Goal: Browse casually

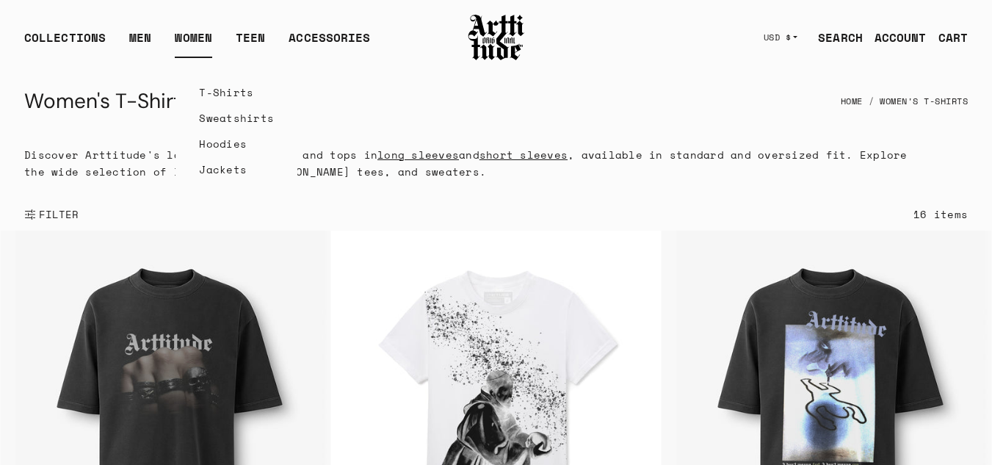
click at [209, 137] on link "Hoodies" at bounding box center [236, 144] width 75 height 26
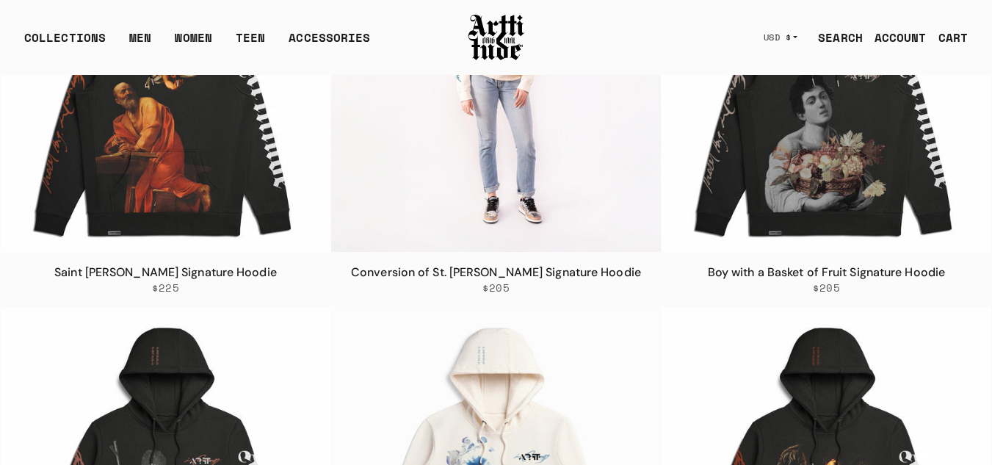
scroll to position [1849, 0]
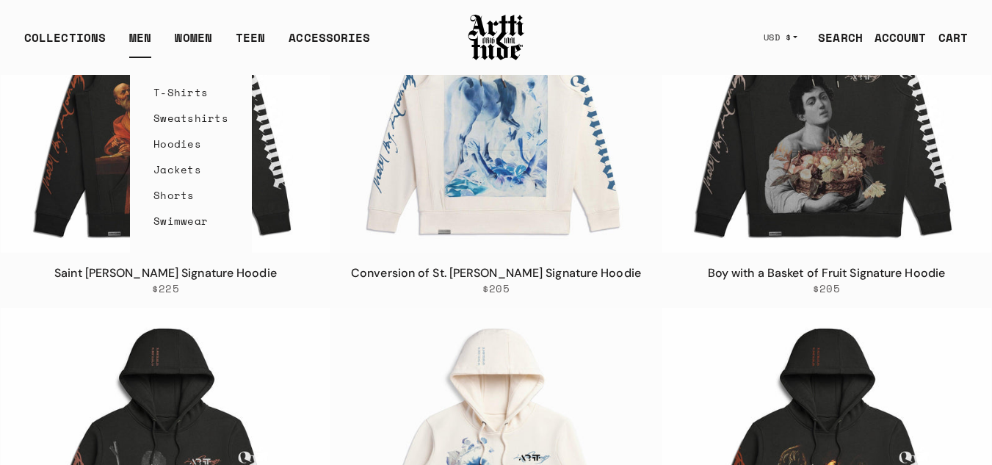
click at [177, 140] on link "Hoodies" at bounding box center [191, 144] width 75 height 26
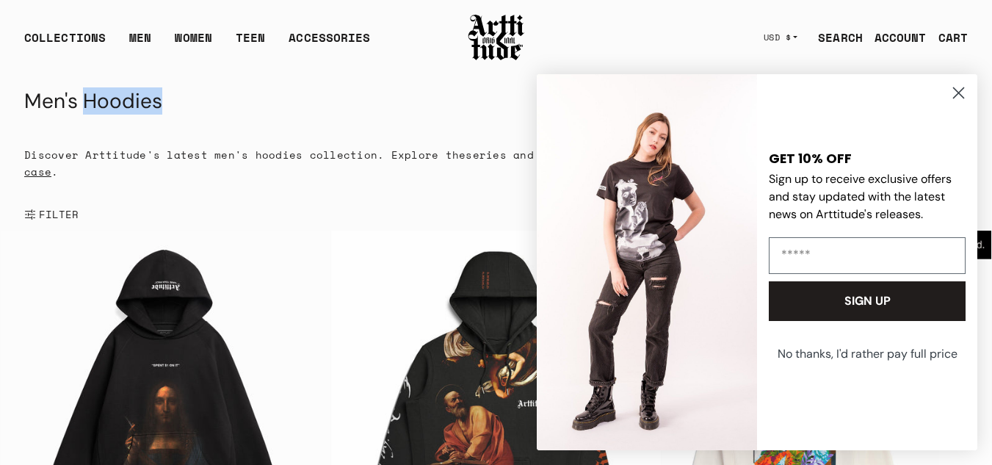
drag, startPoint x: 82, startPoint y: 104, endPoint x: 169, endPoint y: 97, distance: 86.9
click at [169, 97] on div "Men's Hoodies Home Men's Hoodies" at bounding box center [496, 101] width 944 height 35
copy h1 "Hoodies"
click at [252, 38] on link "TEEN" at bounding box center [250, 43] width 29 height 29
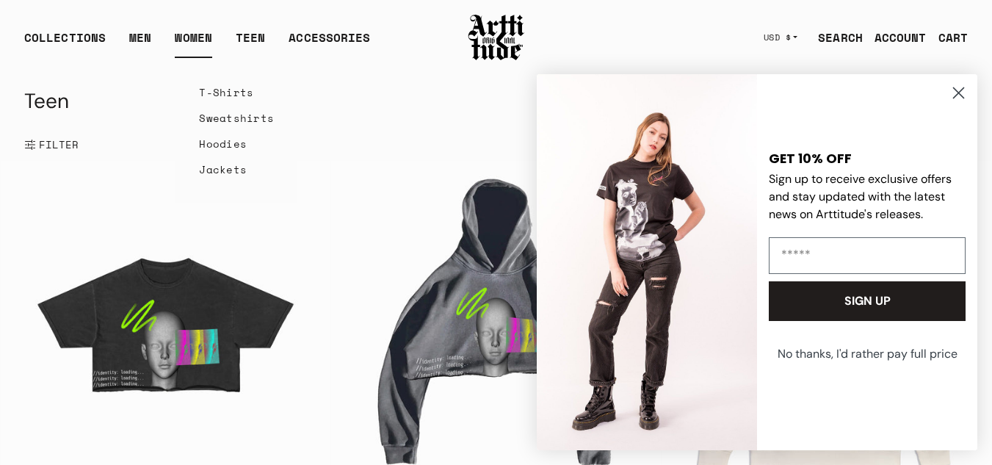
click at [231, 177] on link "Jackets" at bounding box center [236, 169] width 75 height 26
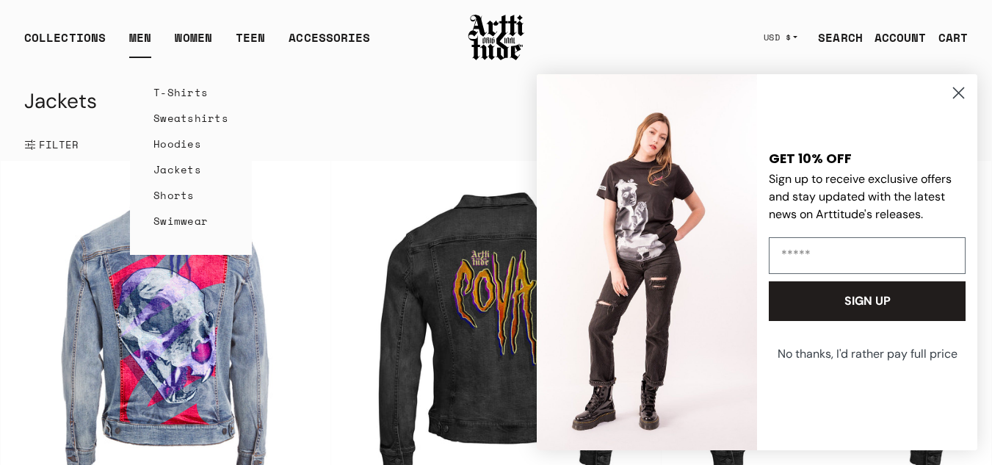
click at [185, 192] on link "Shorts" at bounding box center [191, 195] width 75 height 26
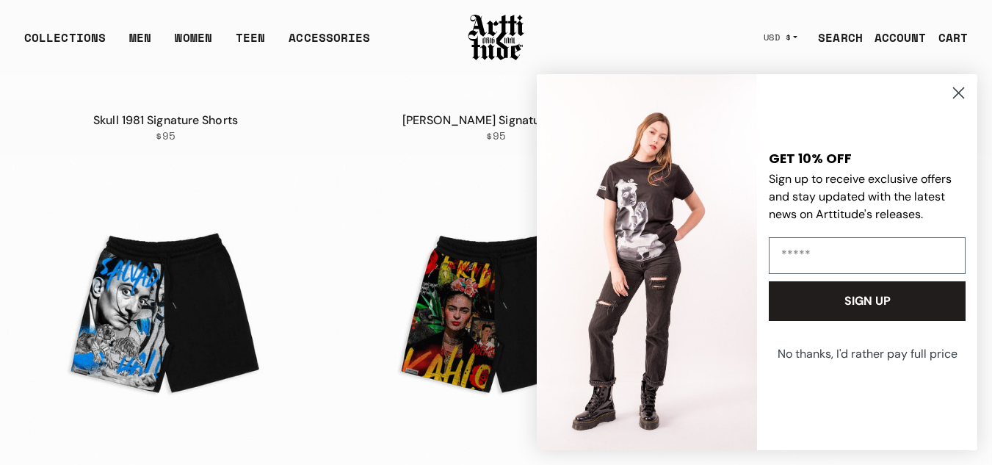
scroll to position [343, 0]
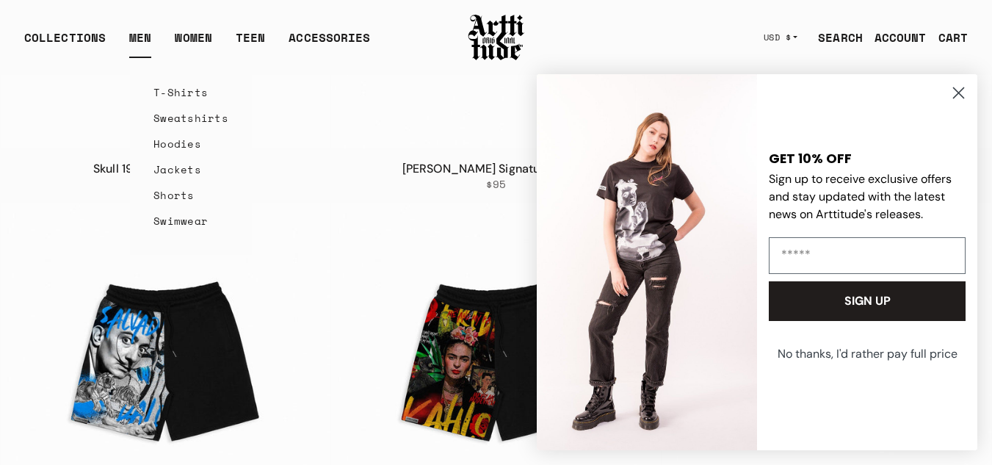
click at [189, 126] on link "Sweatshirts" at bounding box center [191, 118] width 75 height 26
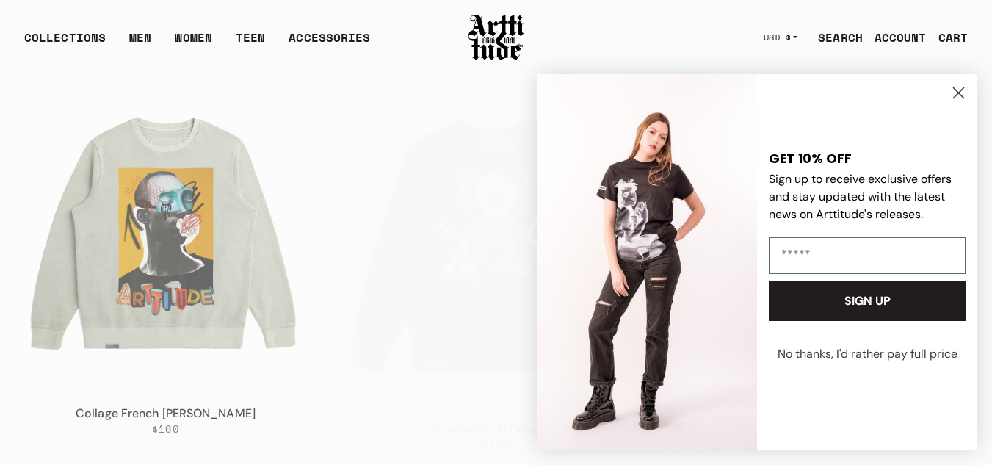
scroll to position [580, 0]
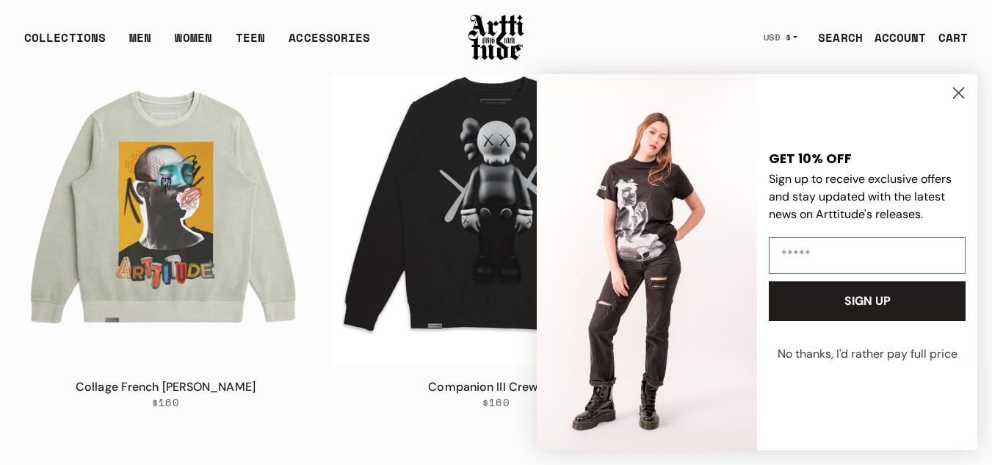
click at [956, 90] on icon "Close dialog" at bounding box center [959, 93] width 10 height 10
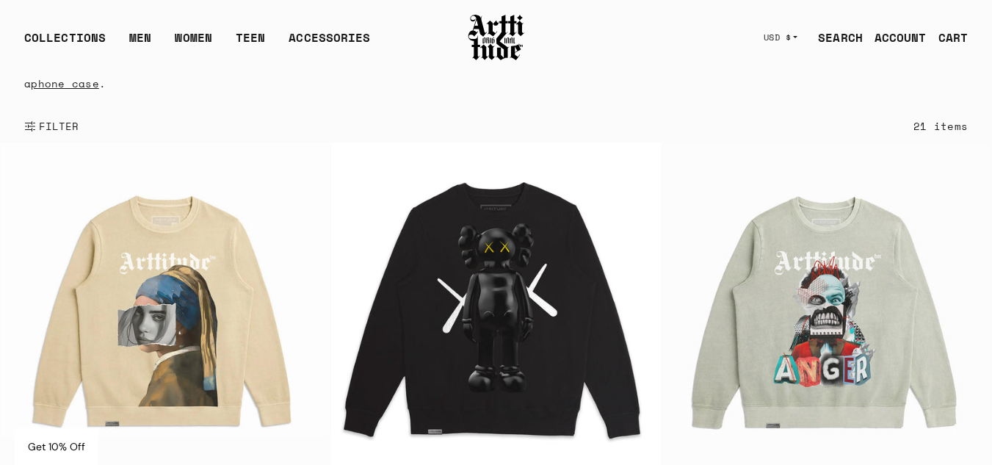
scroll to position [69, 0]
